Goal: Task Accomplishment & Management: Complete application form

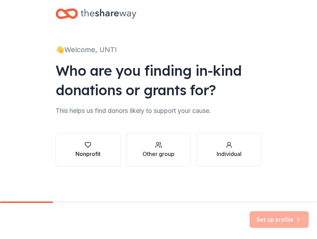
click at [99, 158] on button "Nonprofit" at bounding box center [88, 149] width 65 height 33
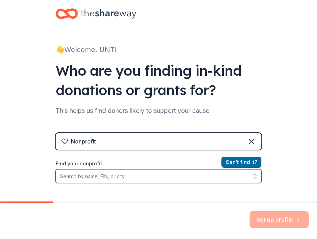
click at [143, 176] on input "Find your nonprofit" at bounding box center [159, 176] width 206 height 14
type input "75"
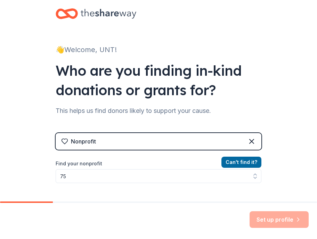
click at [106, 11] on icon at bounding box center [109, 14] width 56 height 14
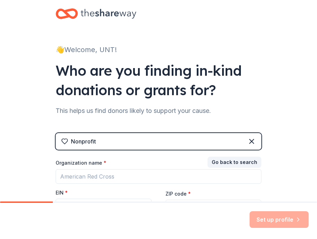
click at [99, 15] on icon at bounding box center [109, 14] width 56 height 14
click at [56, 11] on icon at bounding box center [67, 14] width 22 height 16
click at [57, 13] on icon at bounding box center [67, 14] width 22 height 16
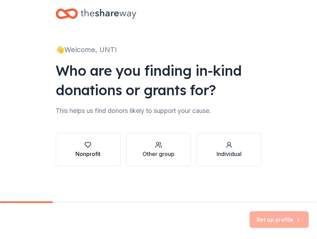
click at [103, 152] on button "Nonprofit" at bounding box center [88, 149] width 65 height 33
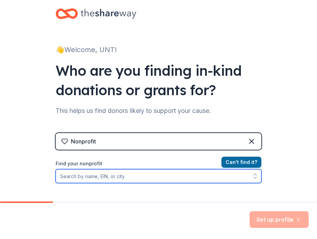
click at [133, 178] on input "Find your nonprofit" at bounding box center [159, 176] width 206 height 14
type input "university of north texas"
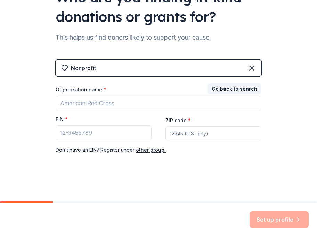
scroll to position [73, 0]
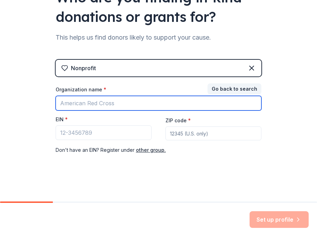
click at [83, 106] on input "Organization name *" at bounding box center [159, 103] width 206 height 15
type input "[GEOGRAPHIC_DATA][US_STATE] CMHT Capstone"
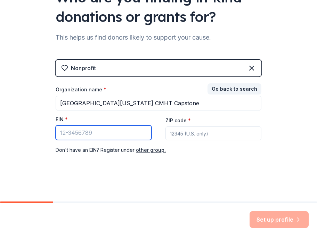
click at [86, 134] on input "EIN *" at bounding box center [104, 133] width 96 height 15
click at [111, 135] on input "75" at bounding box center [104, 133] width 96 height 15
click at [96, 137] on input "75" at bounding box center [104, 133] width 96 height 15
type input "[US_EMPLOYER_IDENTIFICATION_NUMBER]"
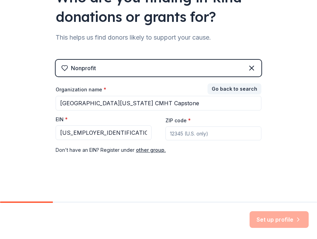
click at [211, 130] on input "ZIP code *" at bounding box center [214, 134] width 96 height 14
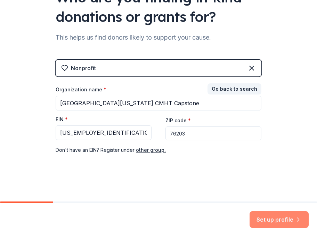
type input "76203"
click at [278, 225] on button "Set up profile" at bounding box center [279, 220] width 59 height 17
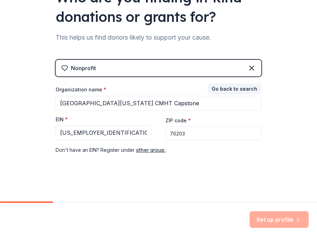
click at [279, 224] on div "Set up profile" at bounding box center [279, 220] width 59 height 17
click at [268, 191] on div "👋 Welcome, UNT! Who are you finding in-kind donations or grants for? This helps…" at bounding box center [158, 64] width 317 height 275
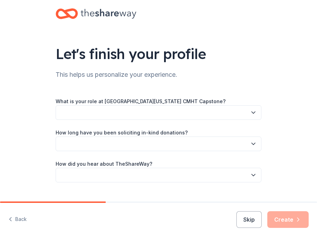
click at [151, 114] on button "button" at bounding box center [159, 112] width 206 height 15
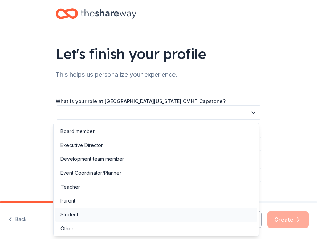
click at [79, 215] on div "Student" at bounding box center [156, 215] width 203 height 14
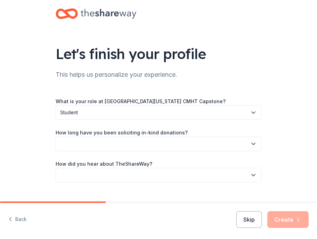
click at [102, 144] on button "button" at bounding box center [159, 144] width 206 height 15
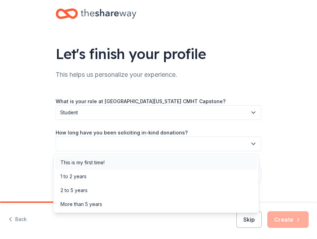
click at [98, 165] on div "This is my first time!" at bounding box center [83, 163] width 44 height 8
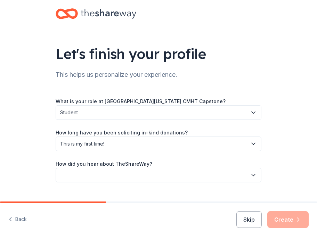
click at [101, 174] on button "button" at bounding box center [159, 175] width 206 height 15
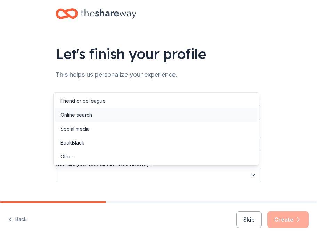
click at [95, 116] on div "Online search" at bounding box center [156, 115] width 203 height 14
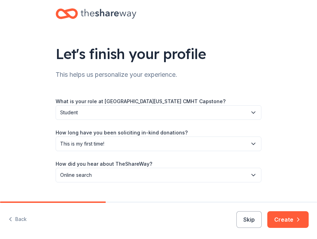
scroll to position [14, 0]
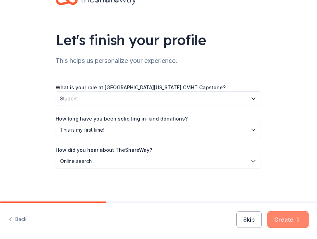
click at [282, 215] on button "Create" at bounding box center [288, 220] width 41 height 17
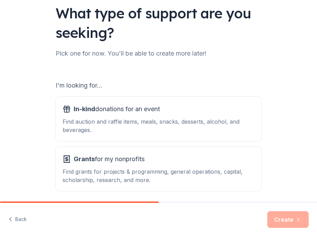
scroll to position [68, 0]
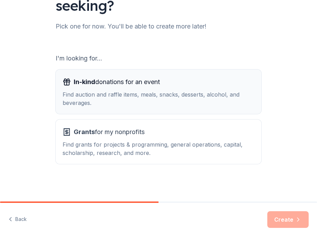
click at [194, 98] on div "Find auction and raffle items, meals, snacks, desserts, alcohol, and beverages." at bounding box center [159, 98] width 192 height 17
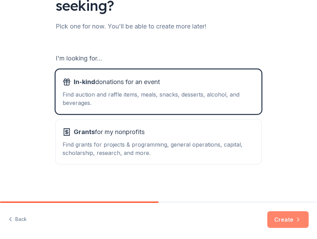
click at [273, 221] on button "Create" at bounding box center [288, 220] width 41 height 17
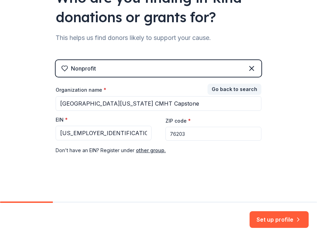
scroll to position [73, 0]
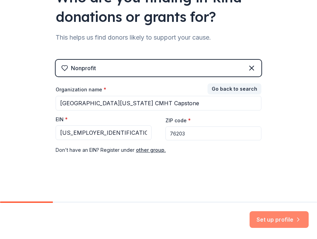
click at [263, 218] on button "Set up profile" at bounding box center [279, 220] width 59 height 17
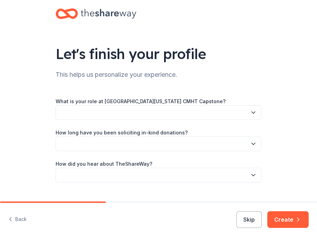
click at [97, 108] on button "button" at bounding box center [159, 112] width 206 height 15
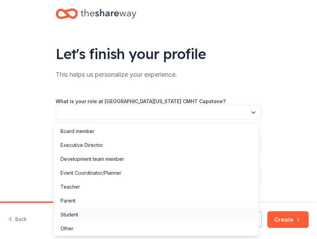
click at [89, 214] on div "Student" at bounding box center [156, 215] width 203 height 14
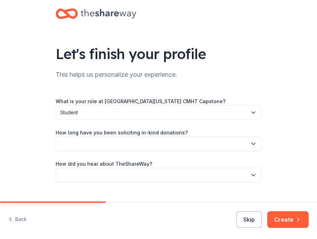
click at [97, 141] on button "button" at bounding box center [159, 144] width 206 height 15
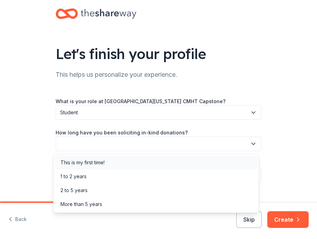
click at [98, 165] on div "This is my first time!" at bounding box center [83, 163] width 44 height 8
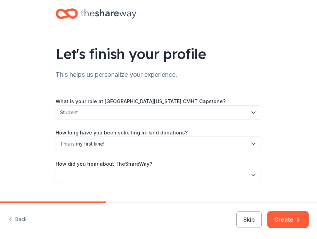
click at [102, 176] on button "button" at bounding box center [159, 175] width 206 height 15
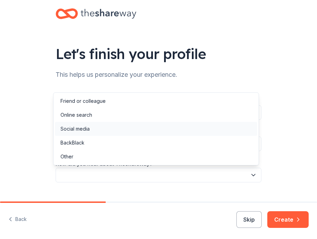
click at [86, 129] on div "Social media" at bounding box center [75, 129] width 29 height 8
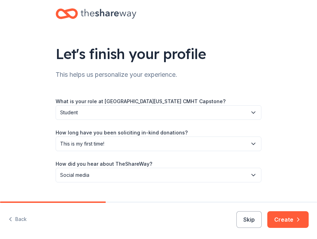
click at [98, 175] on span "Social media" at bounding box center [153, 175] width 187 height 8
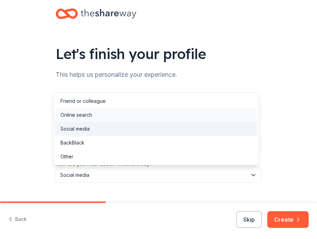
click at [91, 114] on div "Online search" at bounding box center [77, 115] width 32 height 8
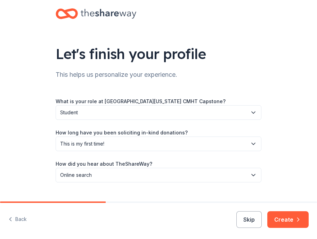
click at [279, 216] on button "Create" at bounding box center [288, 220] width 41 height 17
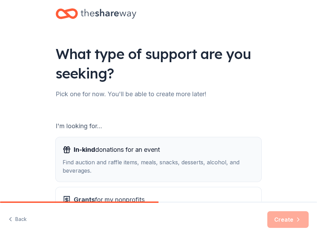
click at [176, 171] on div "Find auction and raffle items, meals, snacks, desserts, alcohol, and beverages." at bounding box center [159, 166] width 192 height 17
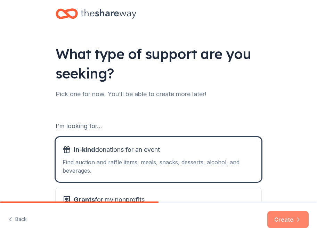
click at [288, 220] on button "Create" at bounding box center [288, 220] width 41 height 17
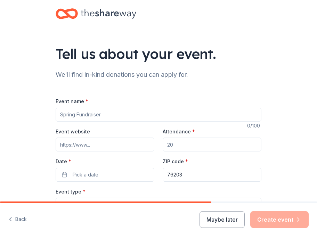
click at [91, 116] on input "Event name *" at bounding box center [159, 115] width 206 height 14
type input "Aged in Elegance Scholarship Gala"
click at [114, 146] on input "Event website" at bounding box center [105, 145] width 99 height 14
click at [182, 149] on input "Attendance *" at bounding box center [212, 145] width 99 height 14
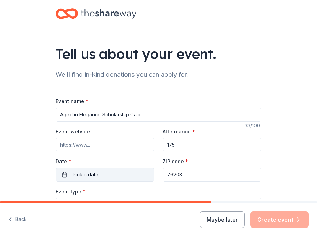
type input "175"
click at [119, 179] on button "Pick a date" at bounding box center [105, 175] width 99 height 14
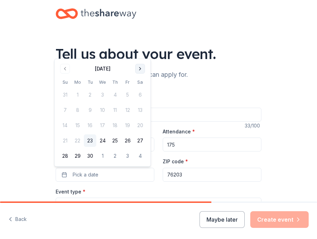
click at [139, 68] on button "Go to next month" at bounding box center [140, 69] width 10 height 10
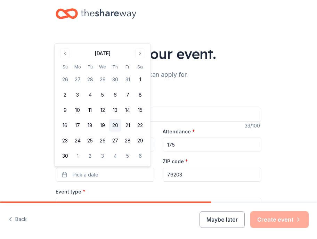
click at [114, 127] on button "20" at bounding box center [115, 125] width 13 height 13
click at [185, 175] on input "76203" at bounding box center [212, 175] width 99 height 14
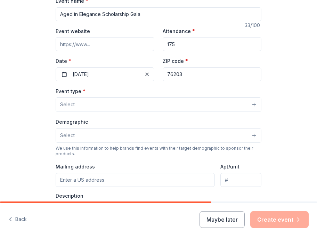
scroll to position [104, 0]
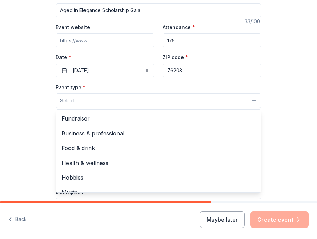
click at [93, 104] on button "Select" at bounding box center [159, 101] width 206 height 15
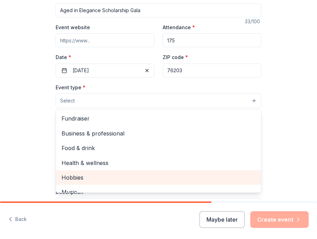
scroll to position [0, 0]
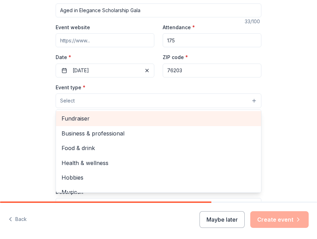
click at [108, 121] on span "Fundraiser" at bounding box center [159, 118] width 194 height 9
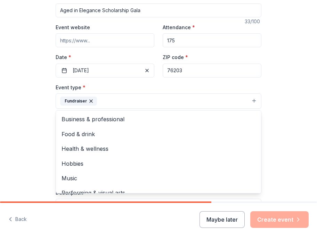
click at [277, 146] on div "Tell us about your event. We'll find in-kind donations you can apply for. Event…" at bounding box center [158, 122] width 317 height 453
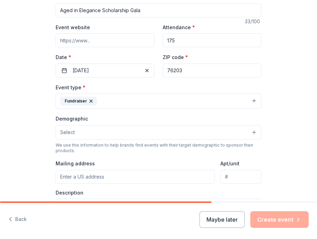
click at [119, 133] on button "Select" at bounding box center [159, 132] width 206 height 15
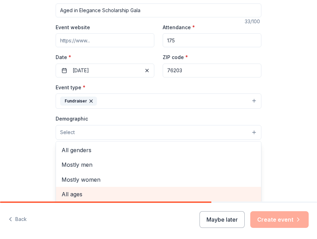
click at [81, 196] on span "All ages" at bounding box center [159, 194] width 194 height 9
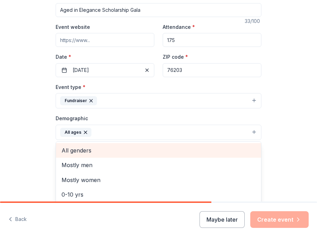
click at [87, 147] on span "All genders" at bounding box center [159, 150] width 194 height 9
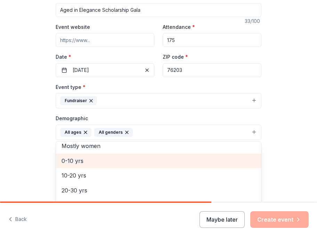
scroll to position [35, 0]
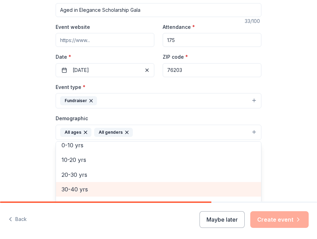
click at [105, 189] on span "30-40 yrs" at bounding box center [159, 189] width 194 height 9
click at [104, 189] on span "40-50 yrs" at bounding box center [159, 189] width 194 height 9
click at [104, 190] on span "50-60 yrs" at bounding box center [159, 189] width 194 height 9
click at [106, 191] on span "60-70 yrs" at bounding box center [159, 189] width 194 height 9
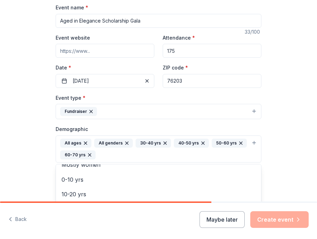
scroll to position [105, 0]
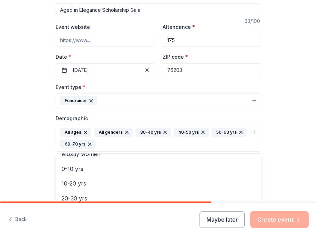
click at [273, 175] on div "Tell us about your event. We'll find in-kind donations you can apply for. Event…" at bounding box center [158, 127] width 317 height 465
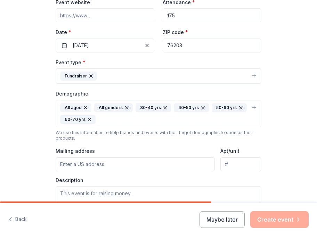
scroll to position [140, 0]
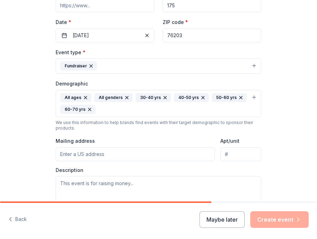
click at [122, 154] on input "Mailing address" at bounding box center [135, 155] width 159 height 14
type input "2850 N Bonnie Brae St, Denton"
click at [234, 154] on input "Apt/unit" at bounding box center [241, 155] width 41 height 14
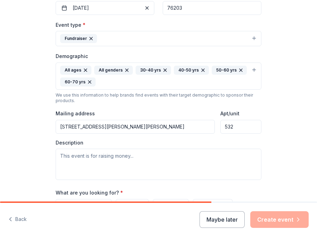
scroll to position [209, 0]
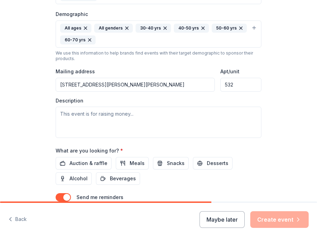
type input "532"
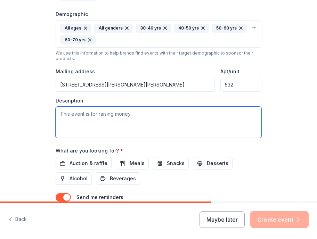
click at [84, 117] on textarea at bounding box center [159, 122] width 206 height 31
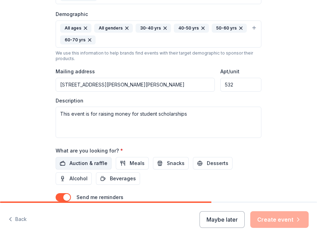
click at [92, 164] on span "Auction & raffle" at bounding box center [89, 163] width 38 height 8
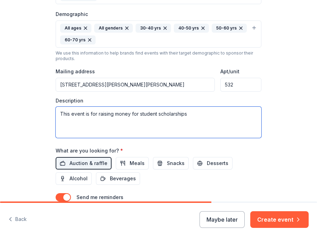
click at [195, 122] on textarea "This event is for raising money for student scholarships" at bounding box center [159, 122] width 206 height 31
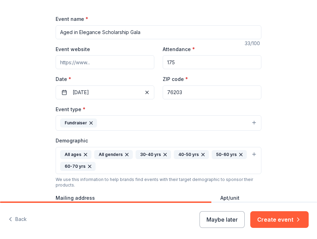
scroll to position [70, 0]
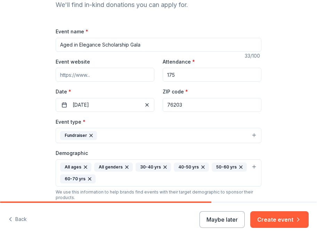
type textarea "This event is for raising money for student scholarships at the University of N…"
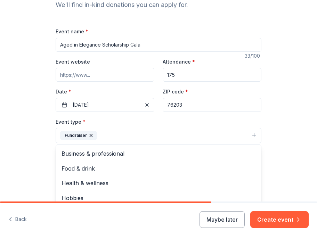
click at [178, 138] on button "Fundraiser" at bounding box center [159, 135] width 206 height 15
click at [177, 133] on button "Fundraiser" at bounding box center [159, 135] width 206 height 15
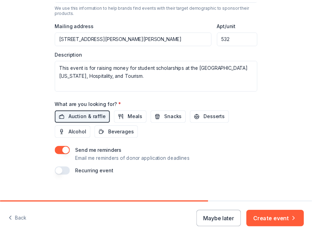
scroll to position [263, 0]
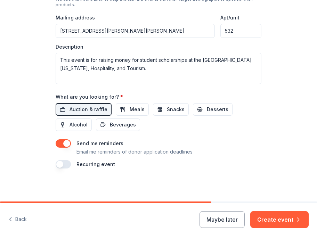
click at [65, 143] on button "button" at bounding box center [63, 144] width 15 height 8
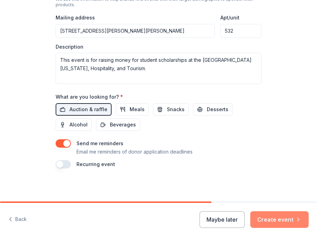
click at [275, 220] on button "Create event" at bounding box center [280, 220] width 58 height 17
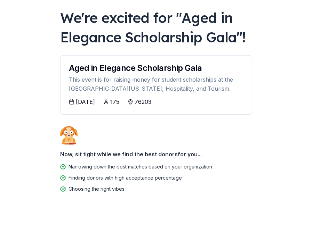
scroll to position [45, 0]
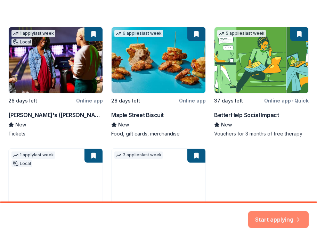
scroll to position [104, 0]
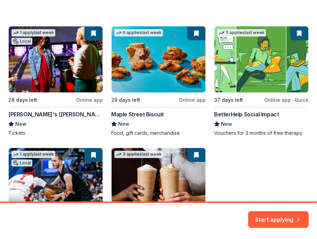
click at [42, 79] on div "1 apply last week Local 28 days left Online app Andy B's (Denton) New Tickets 6…" at bounding box center [158, 145] width 301 height 239
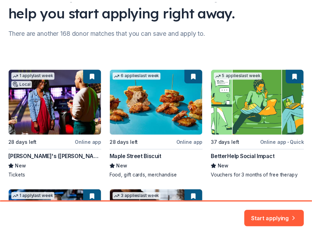
scroll to position [97, 0]
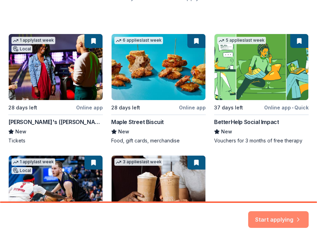
click at [268, 220] on button "Start applying" at bounding box center [278, 215] width 61 height 17
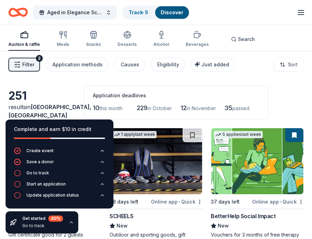
click at [67, 92] on div "251 results in Denton, TX Application deadlines 10 this month 229 in October 12…" at bounding box center [155, 103] width 295 height 34
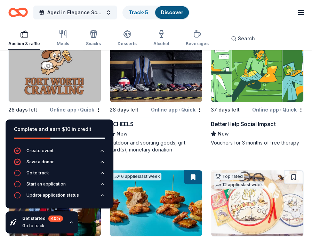
scroll to position [70, 0]
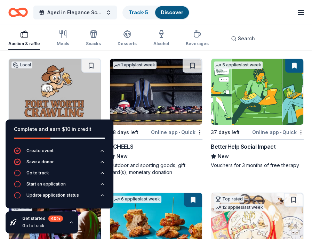
click at [163, 93] on img at bounding box center [156, 92] width 92 height 66
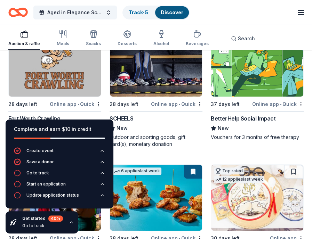
scroll to position [139, 0]
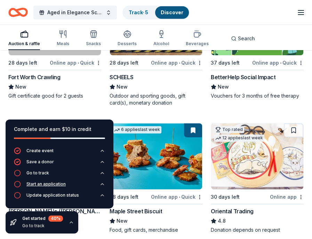
click at [55, 183] on div "Start an application" at bounding box center [45, 185] width 39 height 6
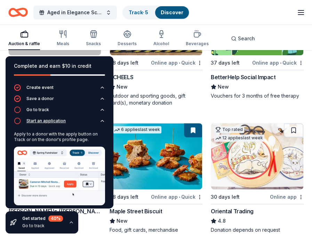
click at [91, 122] on button "Start an application" at bounding box center [59, 123] width 91 height 11
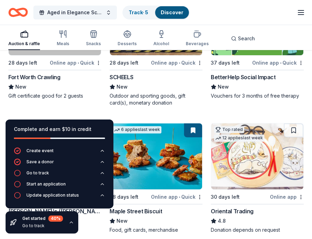
click at [70, 222] on icon "button" at bounding box center [71, 222] width 3 height 1
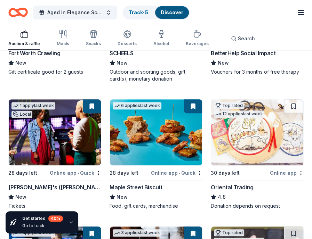
scroll to position [174, 0]
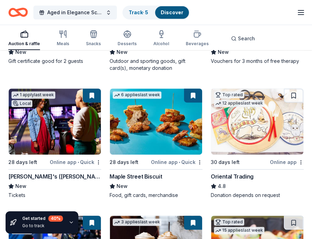
click at [74, 128] on img at bounding box center [55, 122] width 92 height 66
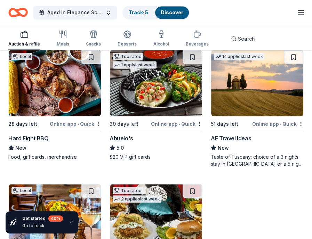
scroll to position [731, 0]
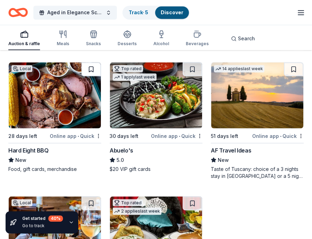
click at [90, 69] on button at bounding box center [90, 69] width 19 height 14
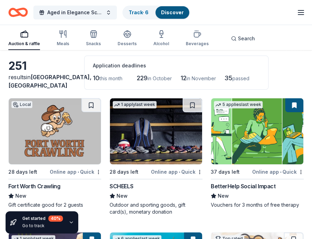
scroll to position [70, 0]
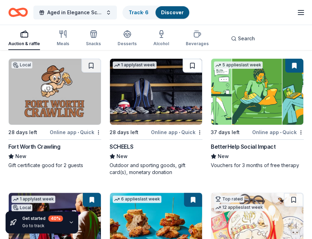
click at [193, 66] on button at bounding box center [192, 66] width 19 height 14
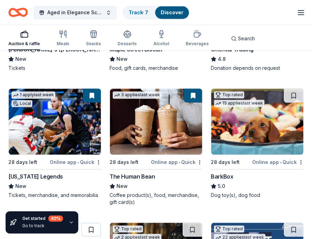
scroll to position [313, 0]
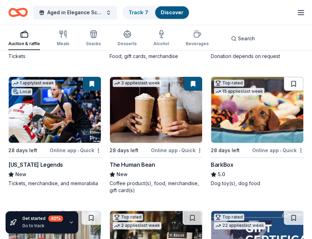
click at [292, 84] on button at bounding box center [293, 84] width 19 height 14
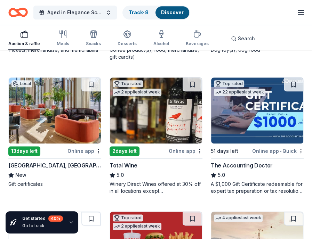
scroll to position [452, 0]
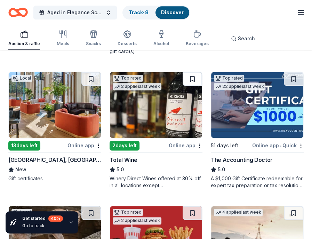
click at [193, 79] on button at bounding box center [192, 79] width 19 height 14
click at [93, 80] on button at bounding box center [90, 79] width 19 height 14
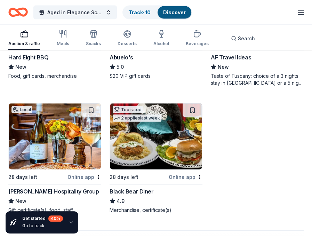
scroll to position [835, 0]
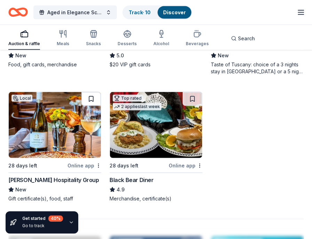
click at [90, 98] on button at bounding box center [90, 99] width 19 height 14
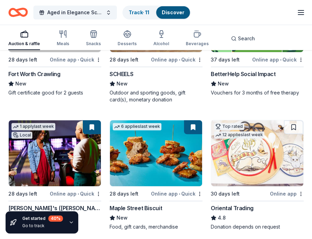
scroll to position [139, 0]
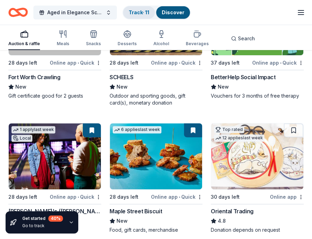
click at [141, 14] on link "Track · 11" at bounding box center [139, 12] width 21 height 6
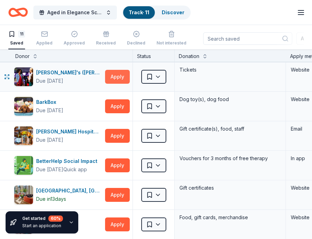
click at [117, 71] on button "Apply" at bounding box center [117, 77] width 25 height 14
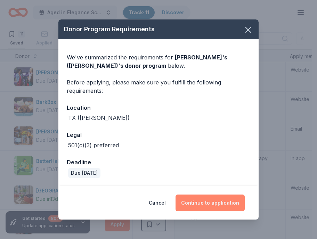
click at [200, 206] on button "Continue to application" at bounding box center [210, 203] width 69 height 17
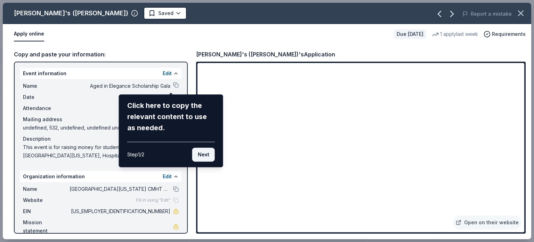
click at [206, 154] on button "Next" at bounding box center [203, 155] width 23 height 14
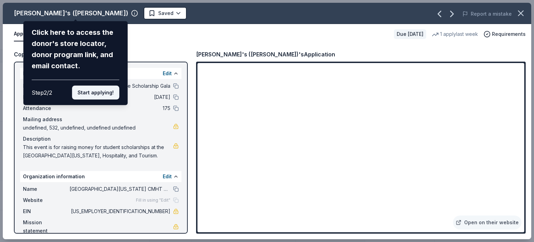
click at [112, 89] on button "Start applying!" at bounding box center [95, 93] width 47 height 14
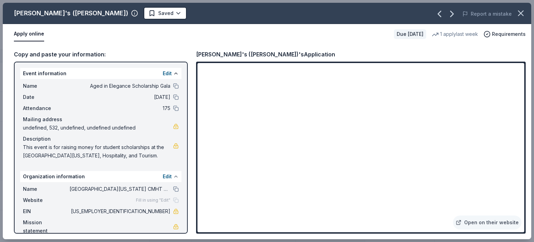
click at [173, 179] on button at bounding box center [176, 177] width 6 height 6
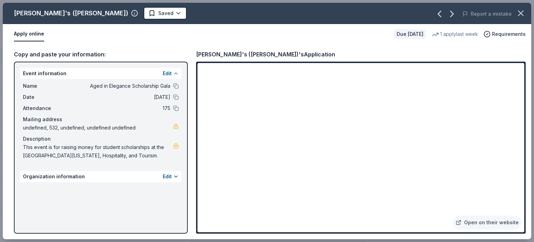
click at [176, 71] on button at bounding box center [176, 74] width 6 height 6
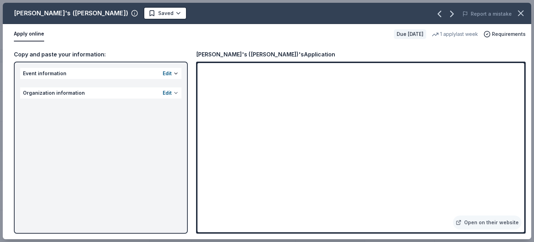
click at [175, 92] on button at bounding box center [176, 93] width 6 height 6
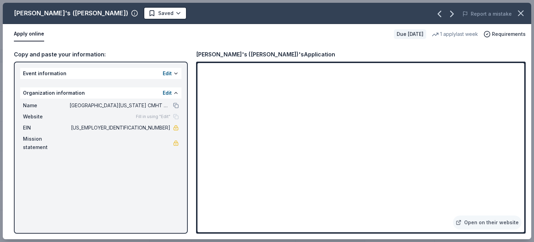
click at [157, 116] on span "Fill in using "Edit"" at bounding box center [153, 117] width 34 height 6
click at [175, 91] on button at bounding box center [176, 93] width 6 height 6
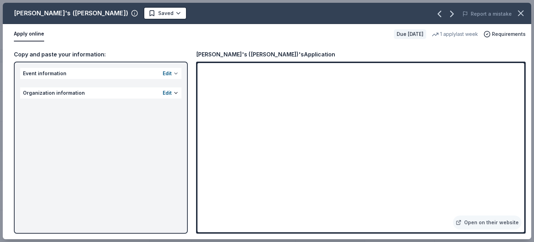
click at [175, 73] on button at bounding box center [176, 74] width 6 height 6
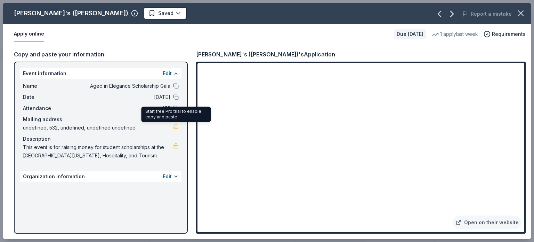
click at [177, 127] on link at bounding box center [176, 127] width 6 height 6
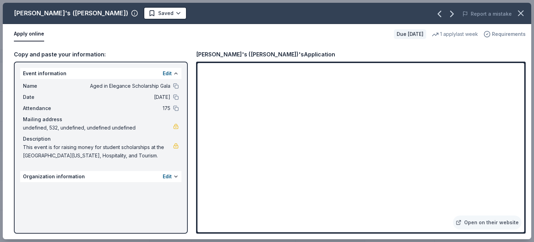
click at [317, 34] on icon "button" at bounding box center [487, 34] width 7 height 7
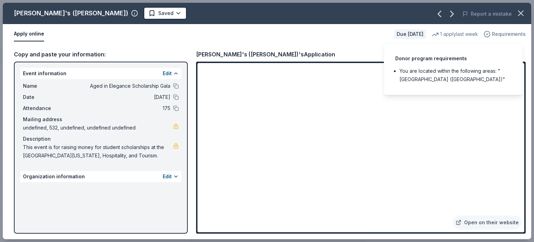
click at [317, 34] on icon "button" at bounding box center [487, 34] width 7 height 7
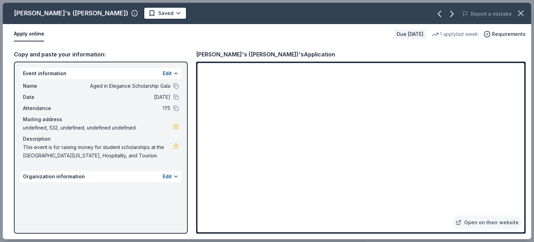
click at [36, 33] on button "Apply online" at bounding box center [29, 34] width 30 height 15
click at [177, 85] on button at bounding box center [176, 86] width 6 height 6
drag, startPoint x: 24, startPoint y: 146, endPoint x: 46, endPoint y: 154, distance: 23.5
click at [44, 154] on span "This event is for raising money for student scholarships at the University of N…" at bounding box center [98, 151] width 150 height 17
click at [118, 15] on html "Aged in Elegance Scholarship Gala Track · 11 Discover Start free trial Earn Rew…" at bounding box center [267, 121] width 534 height 242
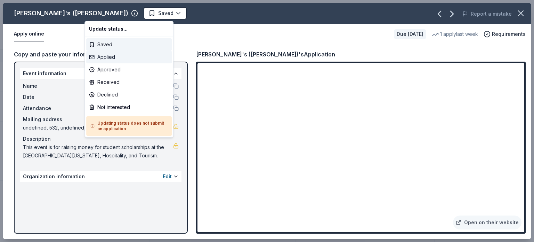
click at [109, 54] on div "Applied" at bounding box center [129, 57] width 86 height 13
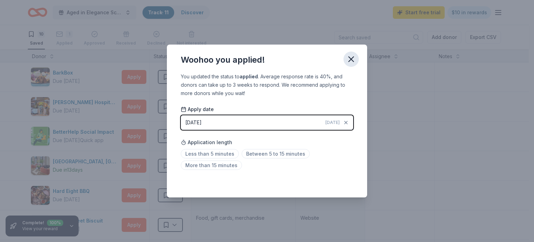
click at [317, 60] on icon "button" at bounding box center [352, 59] width 10 height 10
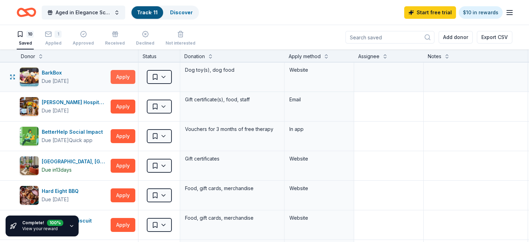
click at [130, 79] on button "Apply" at bounding box center [123, 77] width 25 height 14
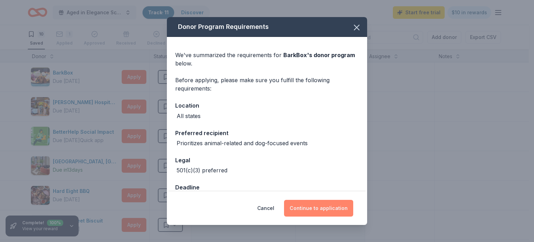
click at [300, 207] on button "Continue to application" at bounding box center [318, 208] width 69 height 17
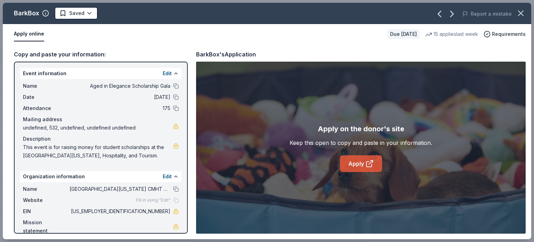
click at [317, 167] on link "Apply" at bounding box center [361, 163] width 42 height 17
click at [173, 192] on button at bounding box center [176, 189] width 6 height 6
click at [82, 13] on html "Aged in Elegance Scholarship Gala Track · 11 Discover Start free trial $10 in r…" at bounding box center [267, 121] width 534 height 242
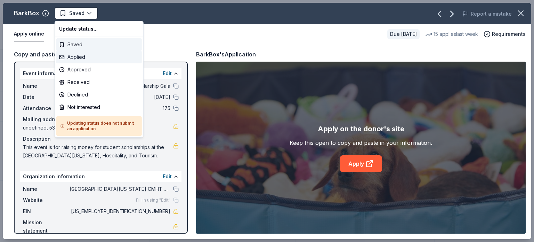
click at [74, 56] on div "Applied" at bounding box center [99, 57] width 86 height 13
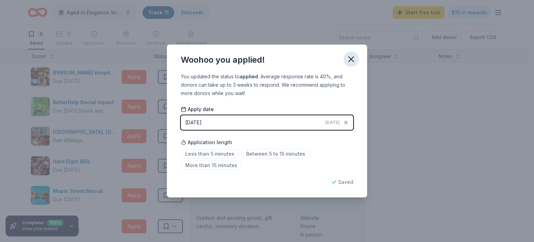
click at [317, 60] on icon "button" at bounding box center [352, 59] width 10 height 10
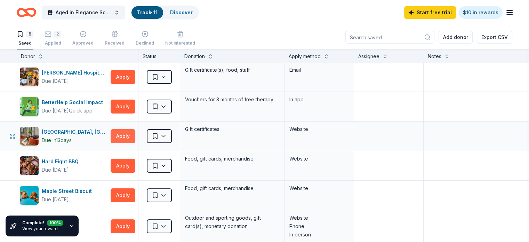
click at [128, 135] on button "Apply" at bounding box center [123, 136] width 25 height 14
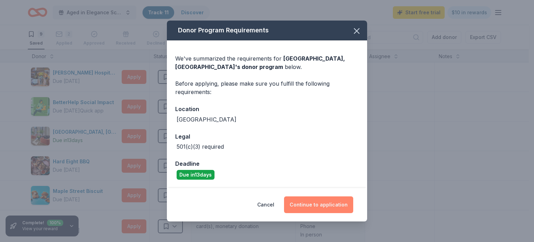
click at [303, 205] on button "Continue to application" at bounding box center [318, 204] width 69 height 17
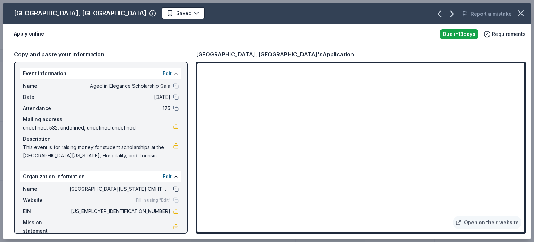
click at [173, 192] on button at bounding box center [176, 189] width 6 height 6
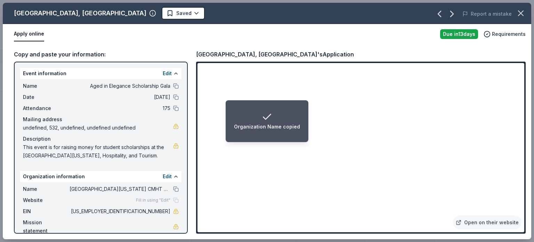
click at [256, 140] on li "Organization Name copied" at bounding box center [267, 121] width 83 height 42
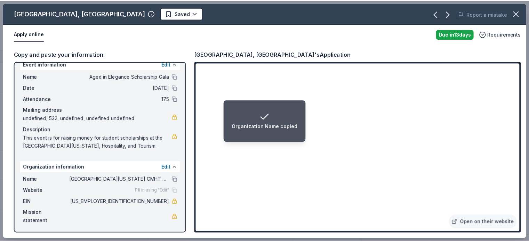
scroll to position [18, 0]
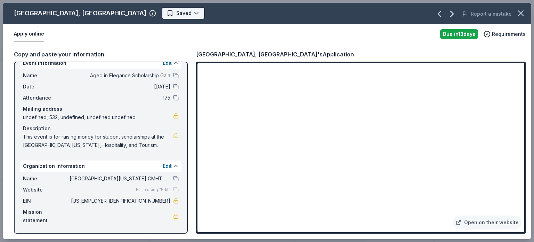
click at [132, 13] on html "Aged in Elegance Scholarship Gala Track · 11 Discover Start free trial $10 in r…" at bounding box center [267, 121] width 534 height 242
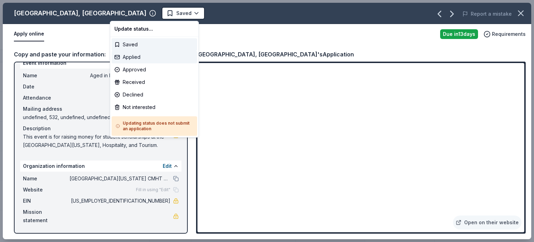
click at [136, 55] on div "Applied" at bounding box center [155, 57] width 86 height 13
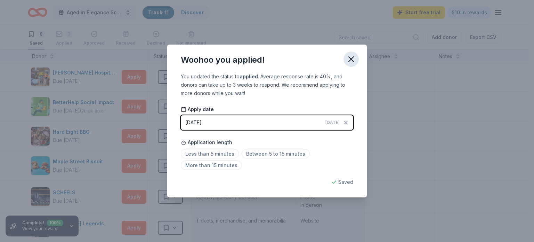
click at [317, 64] on icon "button" at bounding box center [352, 59] width 10 height 10
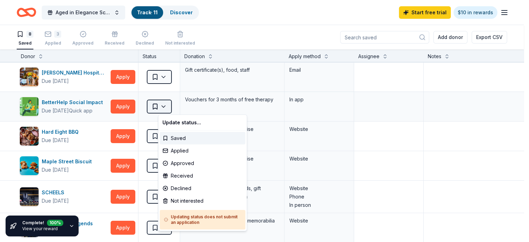
click at [165, 105] on html "Aged in Elegance Scholarship Gala Track · 11 Discover Start free trial $10 in r…" at bounding box center [264, 121] width 529 height 242
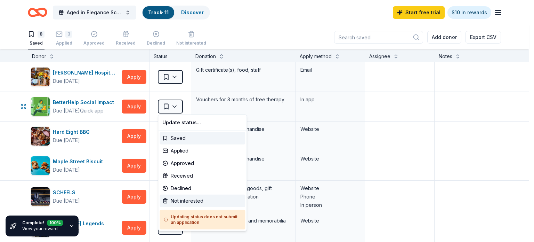
click at [183, 201] on div "Not interested" at bounding box center [203, 201] width 86 height 13
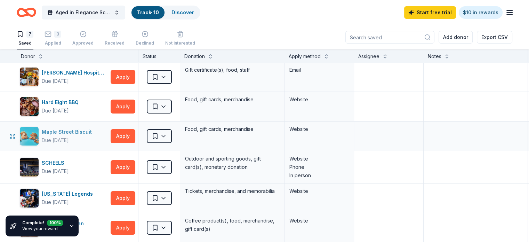
scroll to position [35, 0]
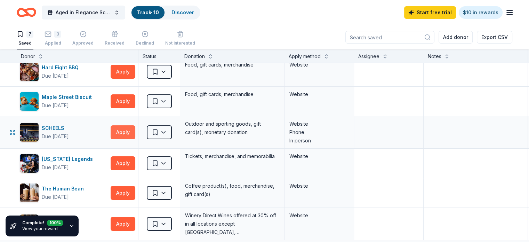
click at [128, 133] on button "Apply" at bounding box center [123, 132] width 25 height 14
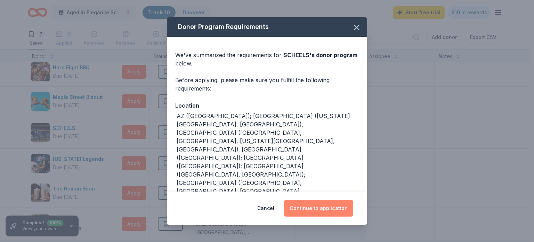
click at [317, 207] on button "Continue to application" at bounding box center [318, 208] width 69 height 17
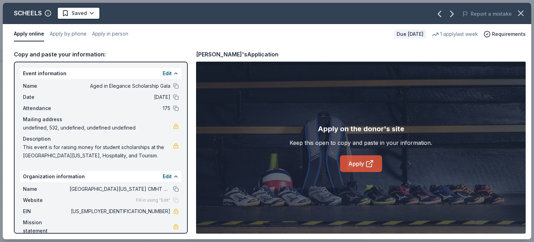
click at [317, 165] on icon at bounding box center [370, 163] width 8 height 8
click at [173, 192] on button at bounding box center [176, 189] width 6 height 6
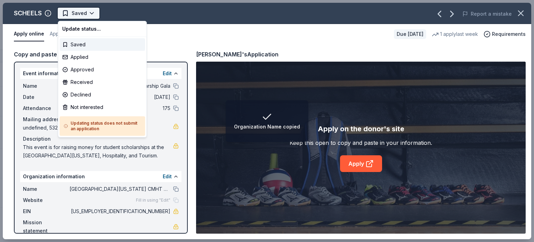
click at [90, 14] on html "Organization Name copied Aged in Elegance Scholarship Gala Track · 10 Discover …" at bounding box center [267, 121] width 534 height 242
click at [81, 54] on div "Applied" at bounding box center [103, 57] width 86 height 13
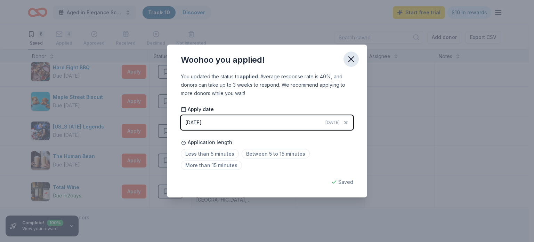
click at [317, 59] on icon "button" at bounding box center [352, 59] width 10 height 10
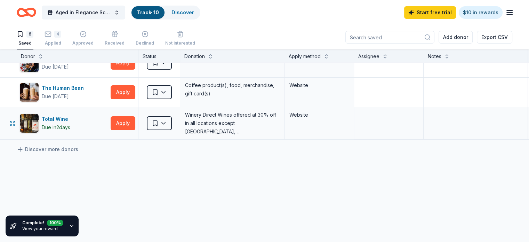
scroll to position [104, 0]
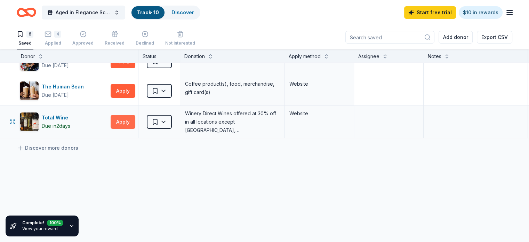
click at [128, 122] on button "Apply" at bounding box center [123, 122] width 25 height 14
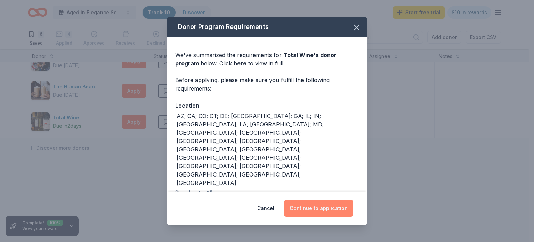
click at [299, 206] on button "Continue to application" at bounding box center [318, 208] width 69 height 17
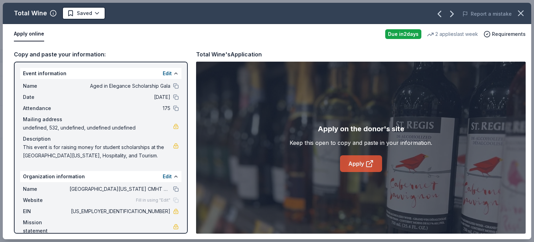
click at [317, 164] on link "Apply" at bounding box center [361, 163] width 42 height 17
click at [317, 9] on button "button" at bounding box center [521, 13] width 15 height 15
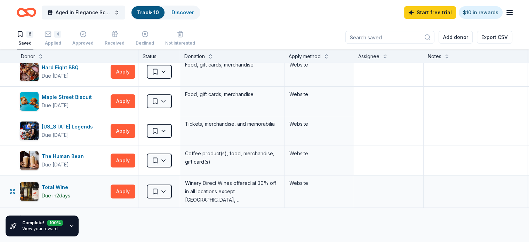
scroll to position [0, 0]
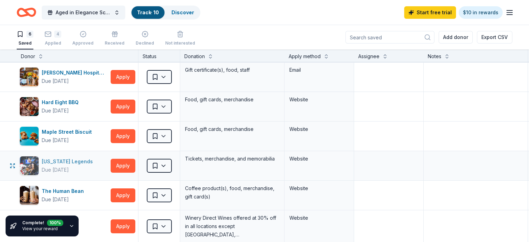
click at [72, 158] on div "Texas Legends" at bounding box center [69, 161] width 54 height 8
click at [130, 164] on button "Apply" at bounding box center [123, 166] width 25 height 14
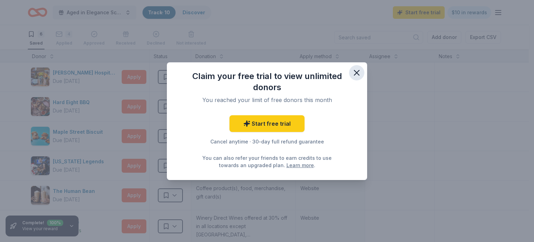
click at [317, 69] on button "button" at bounding box center [356, 72] width 15 height 15
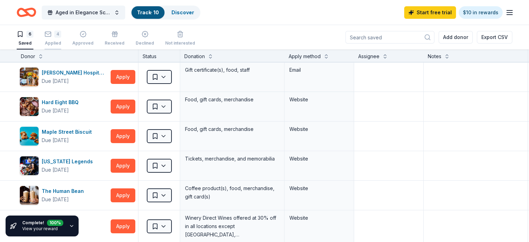
click at [60, 41] on div "Applied" at bounding box center [53, 43] width 17 height 6
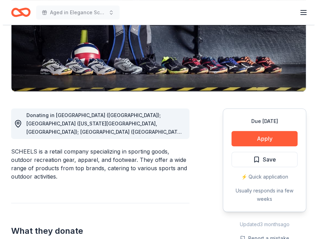
scroll to position [139, 0]
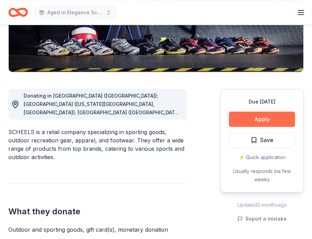
click at [248, 120] on button "Apply" at bounding box center [262, 119] width 66 height 15
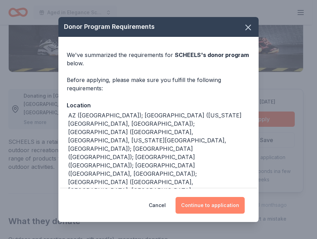
click at [217, 206] on button "Continue to application" at bounding box center [210, 205] width 69 height 17
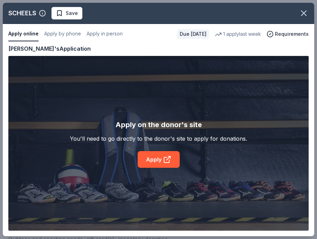
click at [167, 161] on div "SCHEELS Save Apply online Apply by phone Apply in person Due in 28 days 1 apply…" at bounding box center [159, 120] width 312 height 234
click at [148, 158] on div "SCHEELS Save Apply online Apply by phone Apply in person Due in 28 days 1 apply…" at bounding box center [159, 120] width 312 height 234
click at [168, 160] on div "SCHEELS Save Apply online Apply by phone Apply in person Due in 28 days 1 apply…" at bounding box center [159, 120] width 312 height 234
drag, startPoint x: 168, startPoint y: 160, endPoint x: 146, endPoint y: 73, distance: 90.0
click at [146, 72] on div "SCHEELS Save Apply online Apply by phone Apply in person Due in 28 days 1 apply…" at bounding box center [159, 120] width 312 height 234
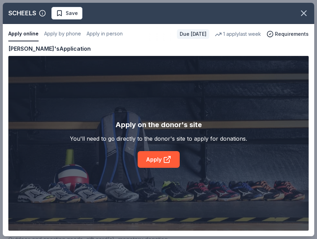
click at [100, 35] on div "SCHEELS Save Apply online Apply by phone Apply in person Due in 28 days 1 apply…" at bounding box center [159, 120] width 312 height 234
click at [55, 35] on div "SCHEELS Save Apply online Apply by phone Apply in person Due in 28 days 1 apply…" at bounding box center [159, 120] width 312 height 234
click at [301, 13] on icon "button" at bounding box center [304, 13] width 10 height 10
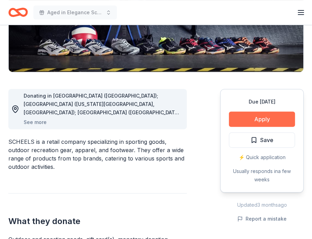
click at [255, 117] on button "Apply" at bounding box center [262, 119] width 66 height 15
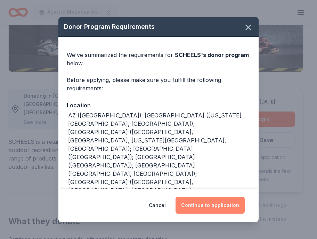
click at [219, 207] on button "Continue to application" at bounding box center [210, 205] width 69 height 17
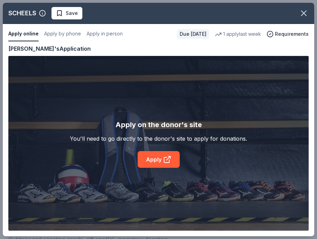
click at [165, 158] on div "SCHEELS Save Apply online Apply by phone Apply in person Due in 28 days 1 apply…" at bounding box center [159, 120] width 312 height 234
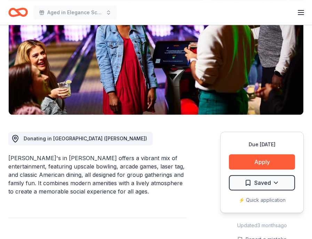
scroll to position [104, 0]
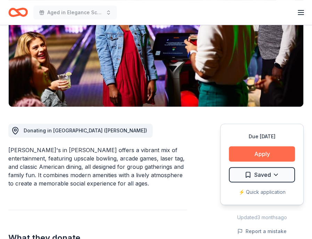
click at [273, 152] on button "Apply" at bounding box center [262, 153] width 66 height 15
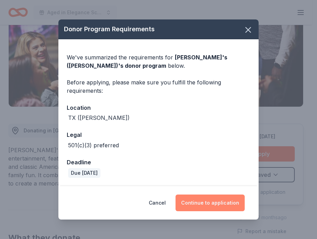
click at [216, 201] on button "Continue to application" at bounding box center [210, 203] width 69 height 17
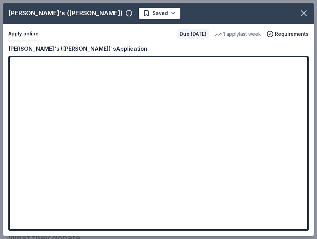
click at [157, 137] on div "[PERSON_NAME]'s ([PERSON_NAME]) Saved Apply online Due [DATE] 1 apply last week…" at bounding box center [159, 120] width 312 height 234
click at [73, 49] on div "[PERSON_NAME]'s ([PERSON_NAME]) Saved Apply online Due [DATE] 1 apply last week…" at bounding box center [159, 120] width 312 height 234
drag, startPoint x: 306, startPoint y: 76, endPoint x: 304, endPoint y: 94, distance: 18.5
click at [304, 94] on div "Andy B's (Denton) Saved Apply online Due in 28 days 1 apply last week Requireme…" at bounding box center [159, 120] width 312 height 234
drag, startPoint x: 303, startPoint y: 83, endPoint x: 303, endPoint y: 102, distance: 19.5
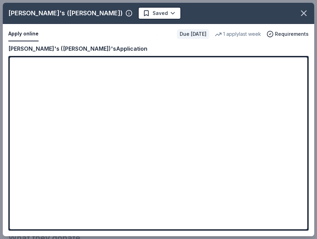
click at [303, 102] on div "Andy B's (Denton) Saved Apply online Due in 28 days 1 apply last week Requireme…" at bounding box center [159, 120] width 312 height 234
click at [225, 30] on div "Andy B's (Denton) Saved Apply online Due in 28 days 1 apply last week Requireme…" at bounding box center [159, 120] width 312 height 234
click at [306, 13] on icon "button" at bounding box center [304, 13] width 10 height 10
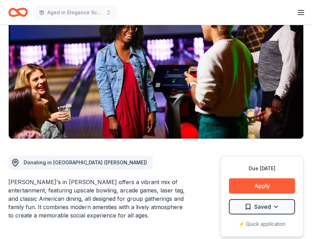
scroll to position [139, 0]
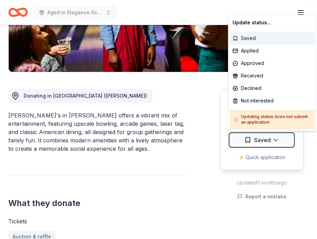
click at [246, 37] on div "Saved" at bounding box center [273, 38] width 86 height 13
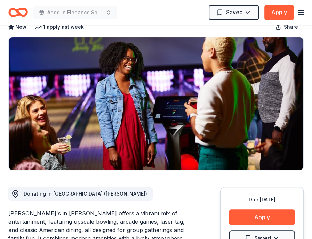
scroll to position [0, 0]
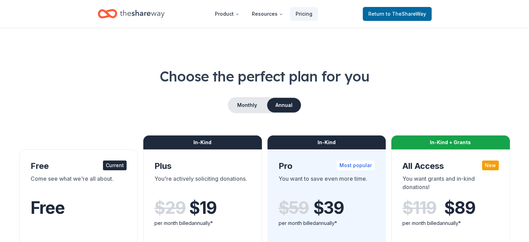
click at [93, 178] on div "Come see what we're all about." at bounding box center [79, 183] width 96 height 19
